Goal: Task Accomplishment & Management: Use online tool/utility

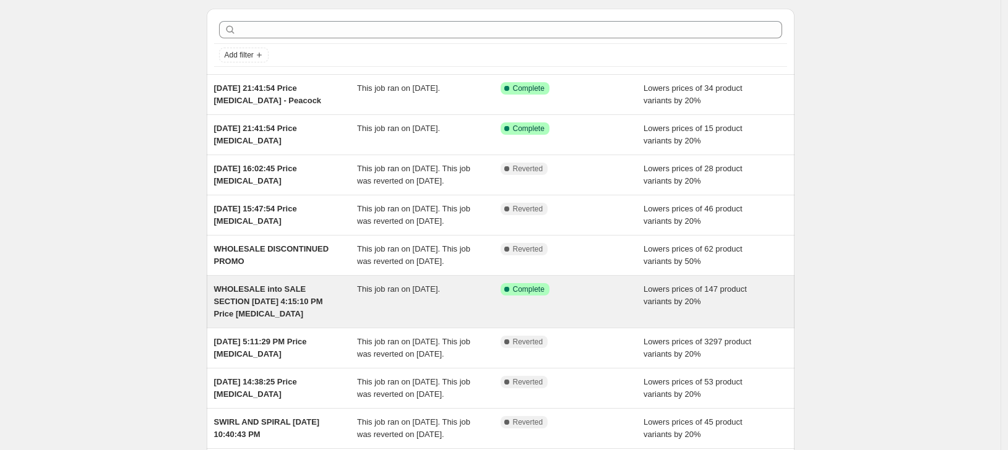
scroll to position [21, 0]
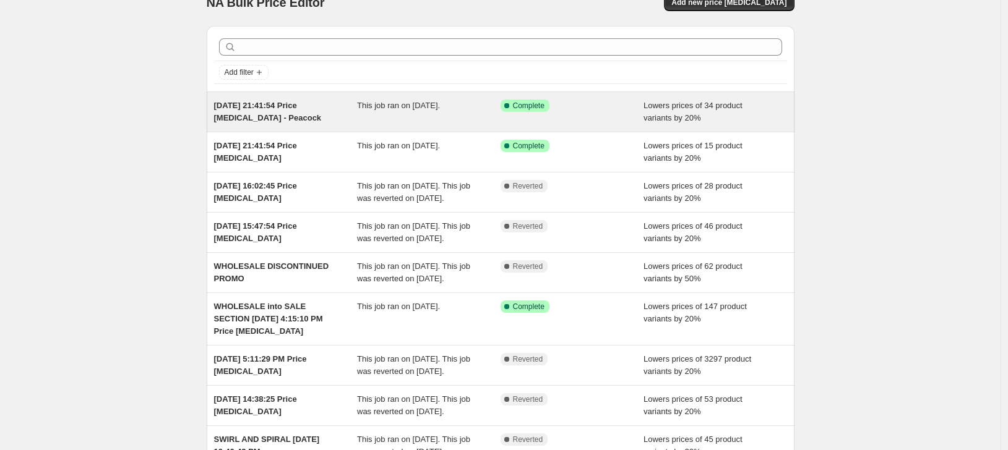
click at [603, 116] on div "Success Complete Complete" at bounding box center [573, 112] width 144 height 25
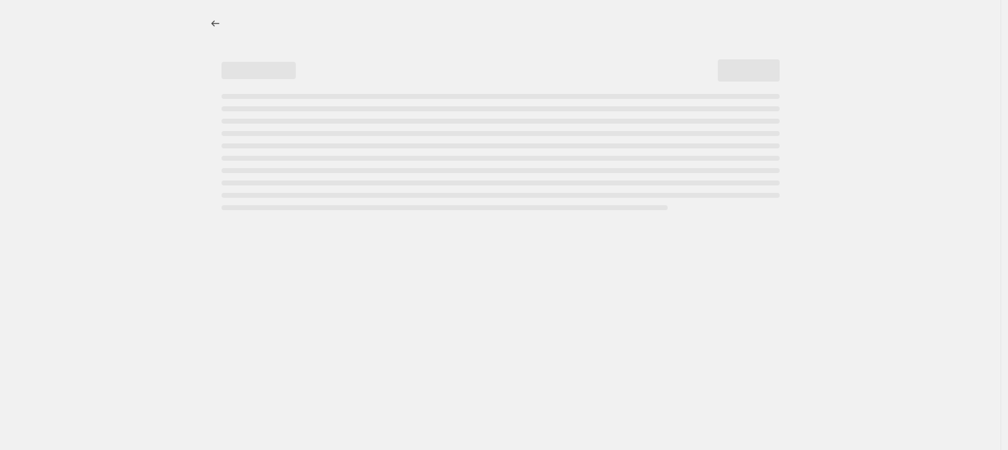
select select "percentage"
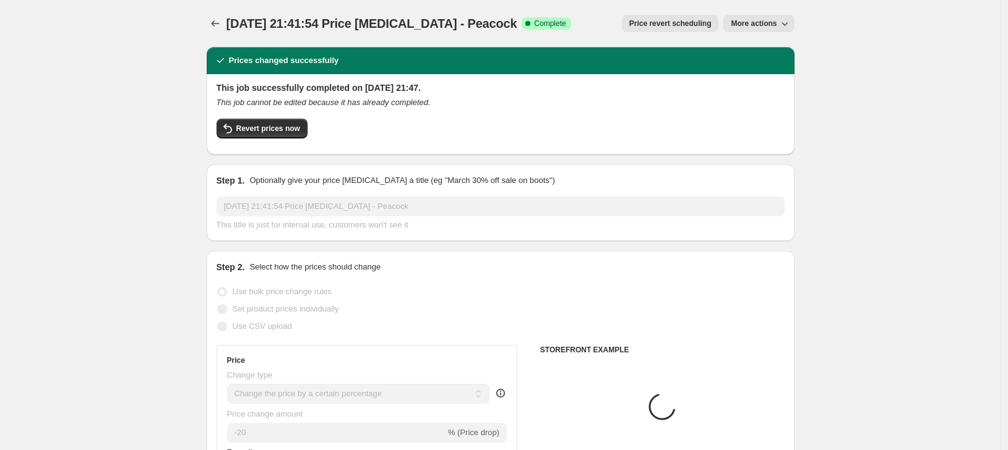
select select "collection"
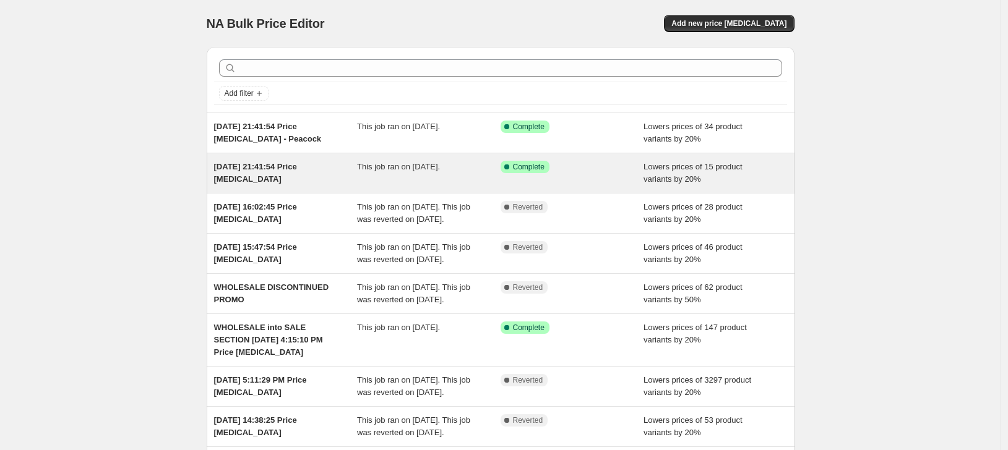
click at [407, 174] on div "This job ran on [DATE]." at bounding box center [429, 173] width 144 height 25
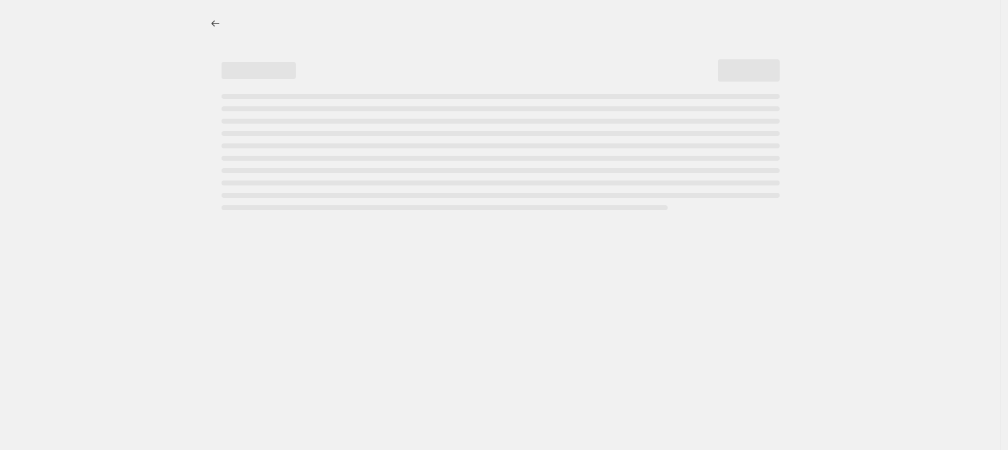
select select "percentage"
select select "collection"
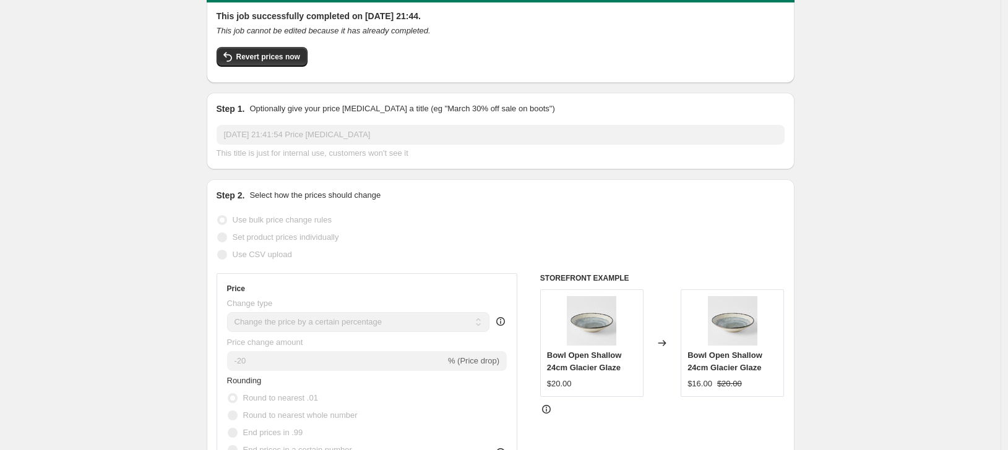
scroll to position [325, 0]
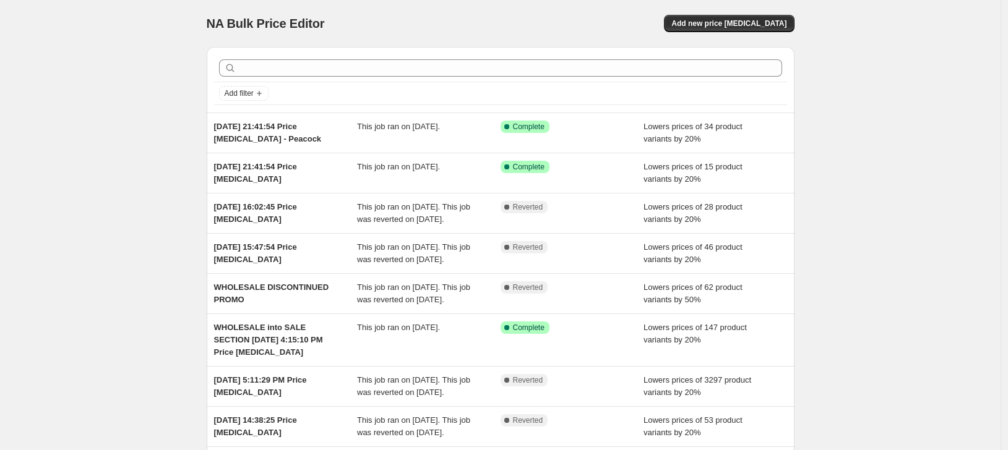
click at [145, 222] on div "NA Bulk Price Editor. This page is ready NA Bulk Price Editor Add new price cha…" at bounding box center [500, 331] width 1001 height 662
